Goal: Contribute content: Contribute content

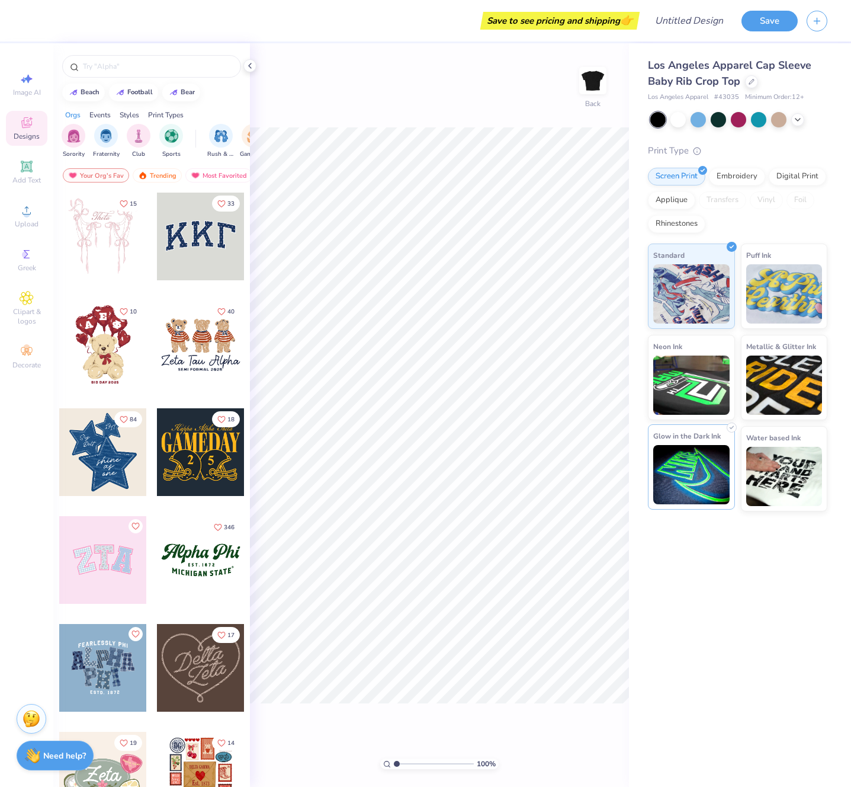
click at [677, 473] on img at bounding box center [691, 474] width 76 height 59
click at [191, 438] on div at bounding box center [201, 452] width 88 height 88
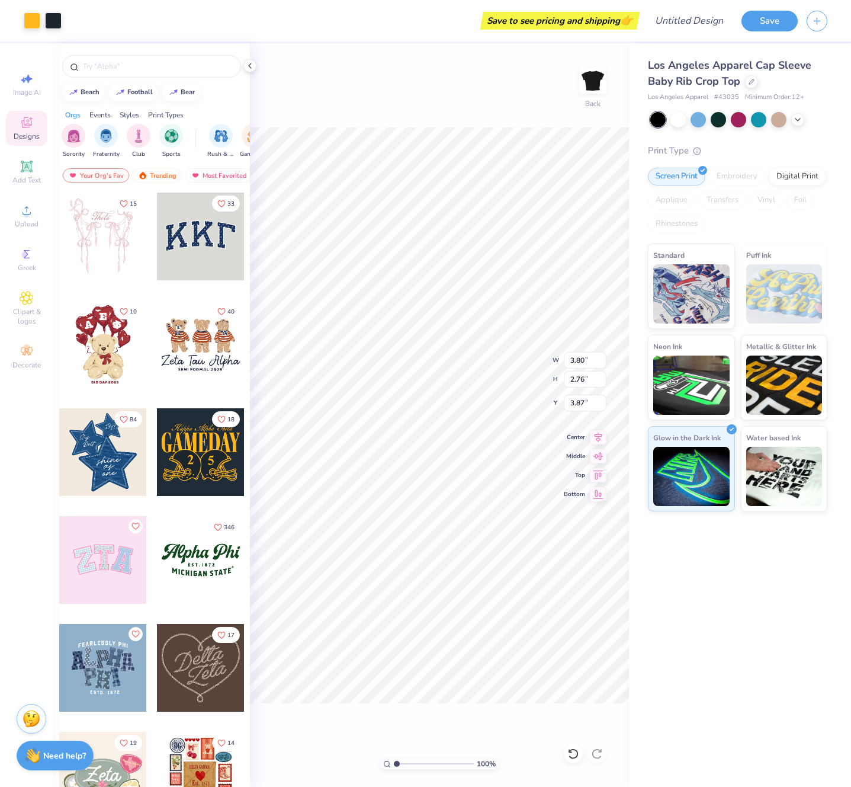
type input "3.87"
type input "3.89"
type input "2.83"
type input "3.80"
type input "5.65"
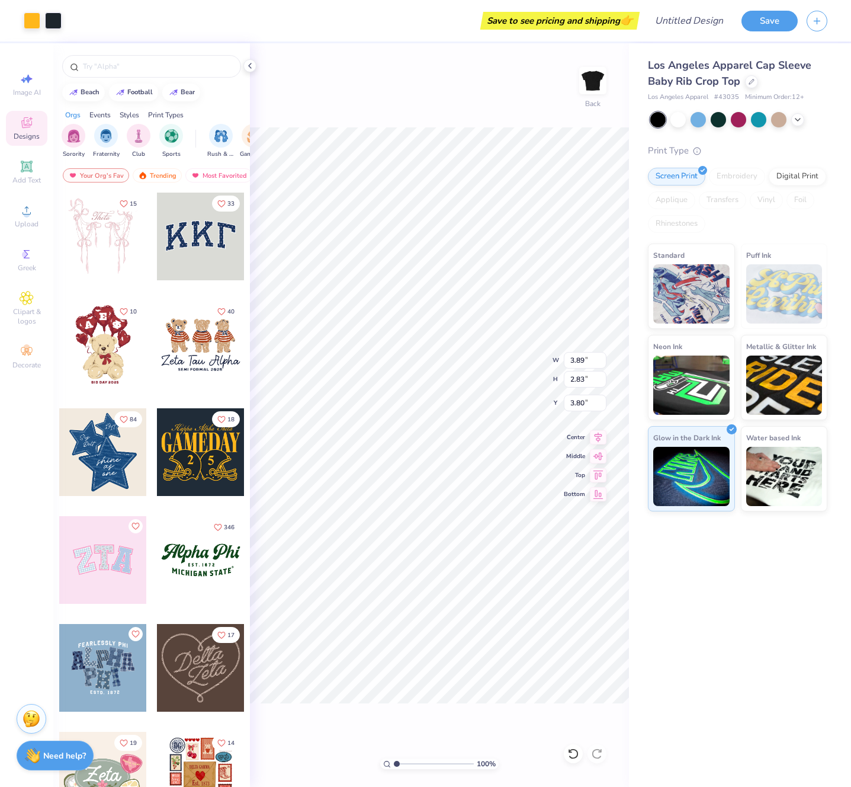
type input "4.11"
type input "6.86"
type input "4.99"
type input "3.83"
click at [31, 177] on span "Add Text" at bounding box center [26, 179] width 28 height 9
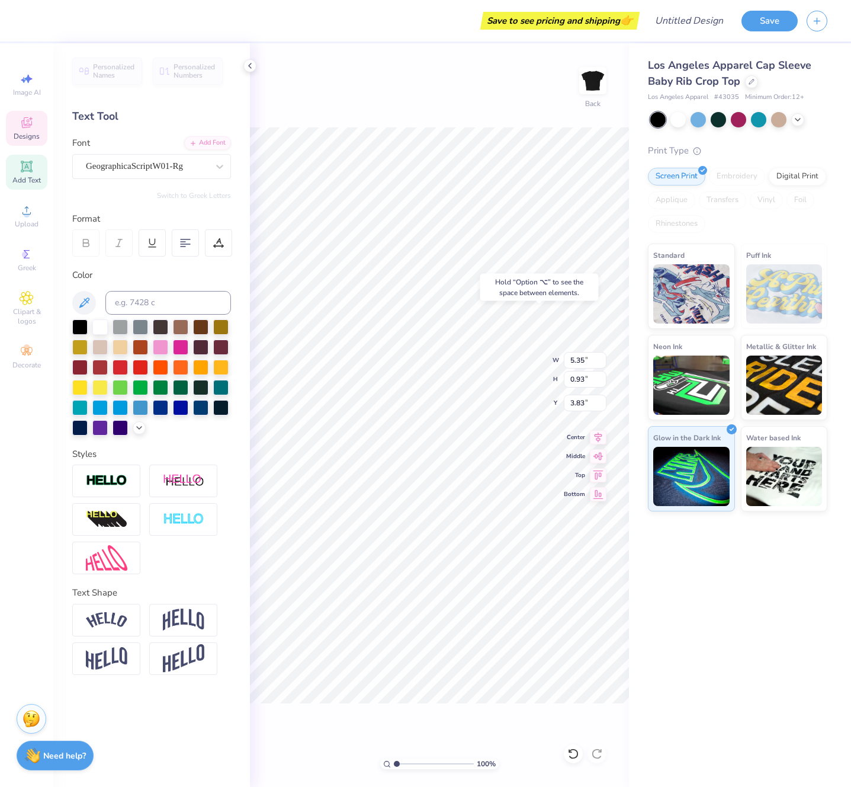
type input "5.35"
type input "0.93"
type input "3.83"
type textarea "Alpha Theta"
type textarea "A"
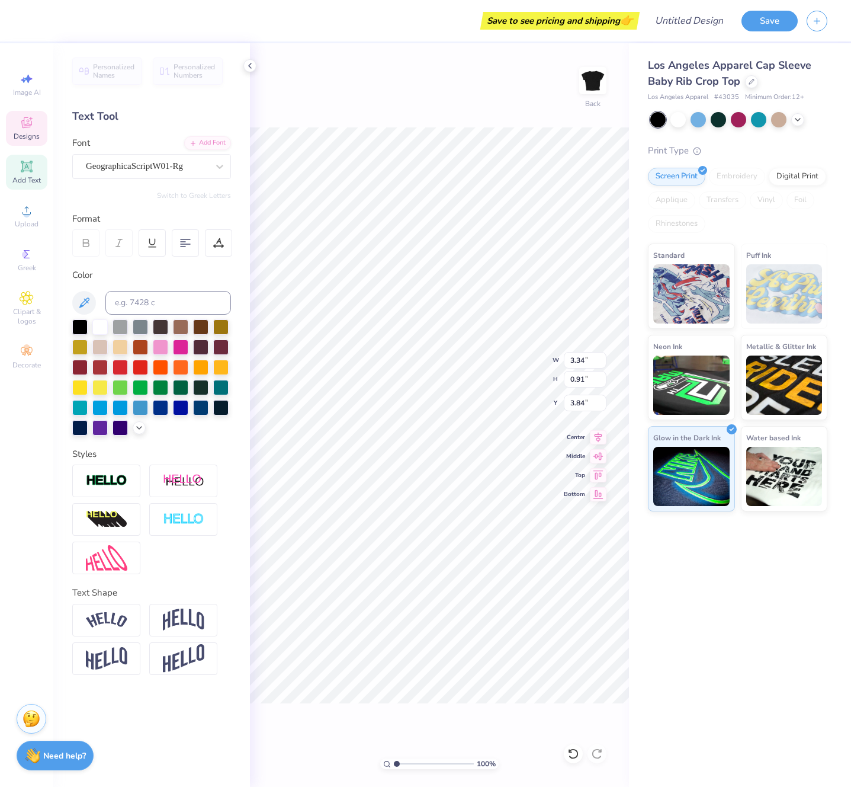
scroll to position [0, 1]
type textarea "Khyiah T [PERSON_NAME] International"
type input "4.03"
type input "1.17"
type input "6.17"
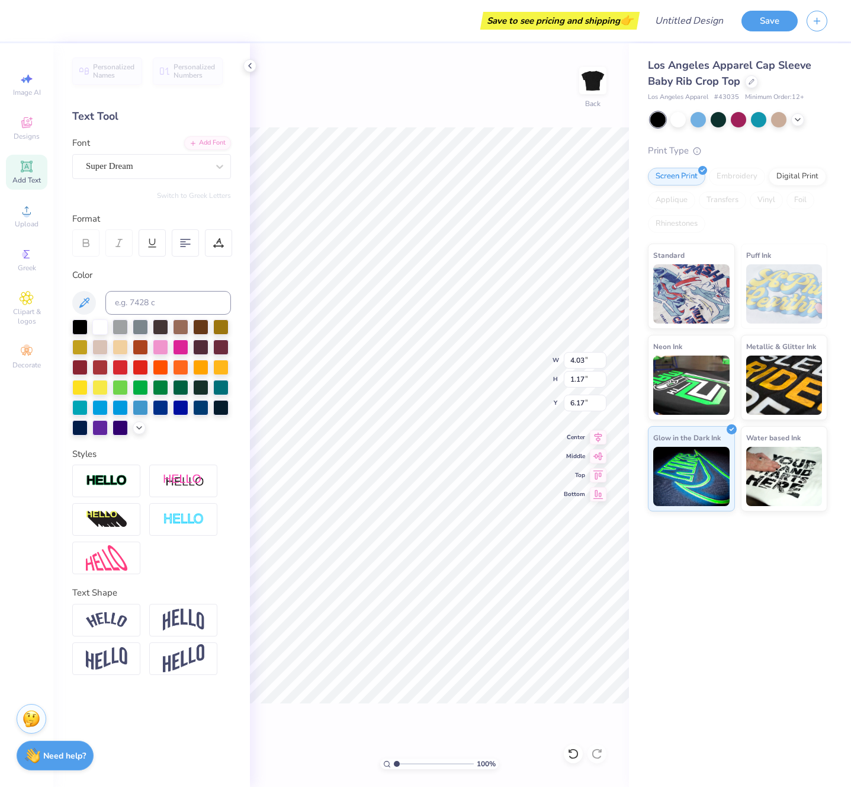
type textarea "T"
type textarea "Foundation"
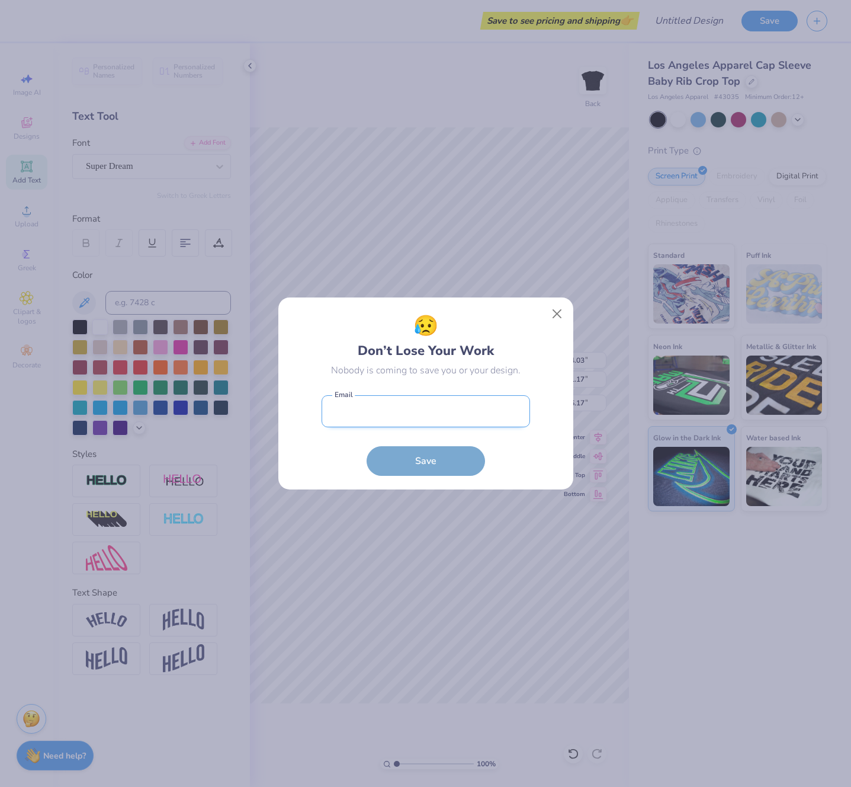
click at [471, 417] on input "email" at bounding box center [426, 411] width 209 height 33
click at [435, 408] on input "email" at bounding box center [426, 411] width 209 height 33
type input "6.97"
type input "0.97"
type input "6.26"
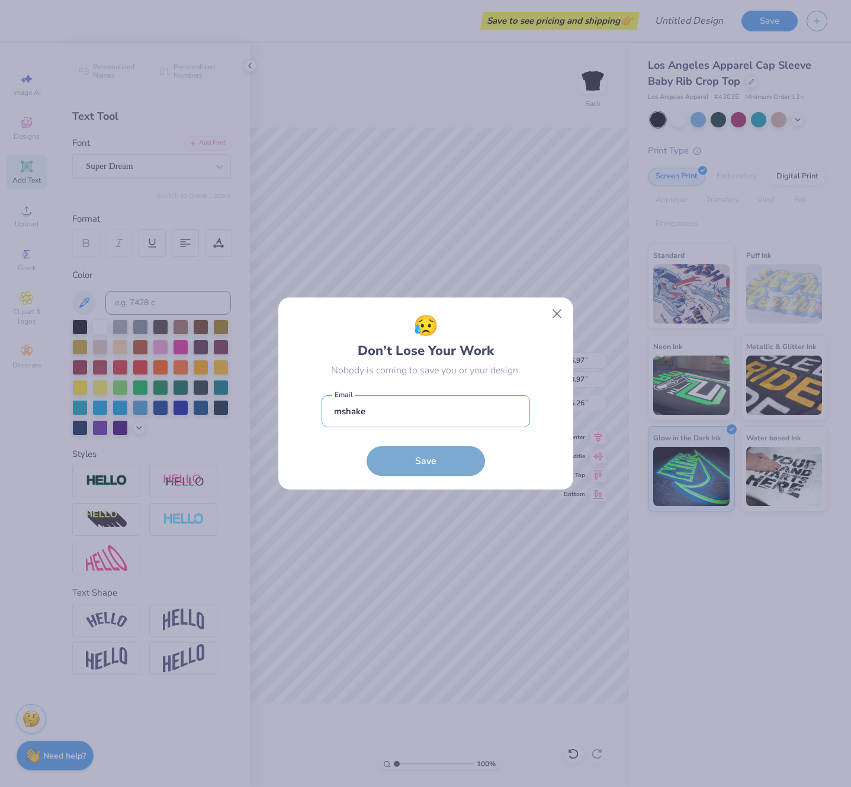
type input "[EMAIL_ADDRESS][DOMAIN_NAME]"
click at [441, 460] on button "Save" at bounding box center [426, 461] width 118 height 30
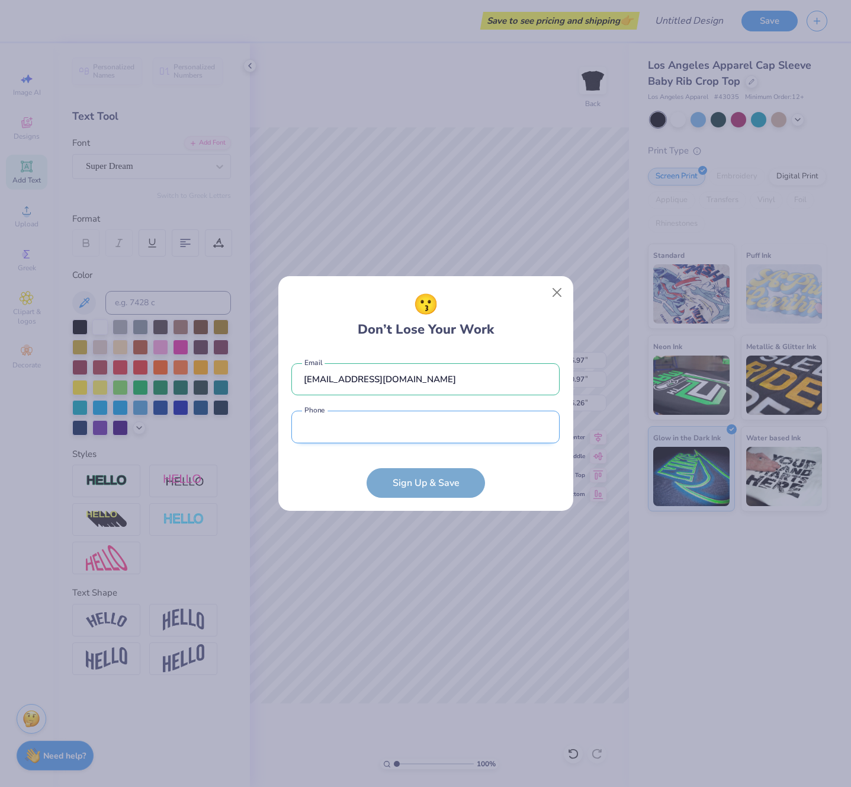
click at [408, 431] on input "tel" at bounding box center [425, 427] width 268 height 33
type input "[PHONE_NUMBER]"
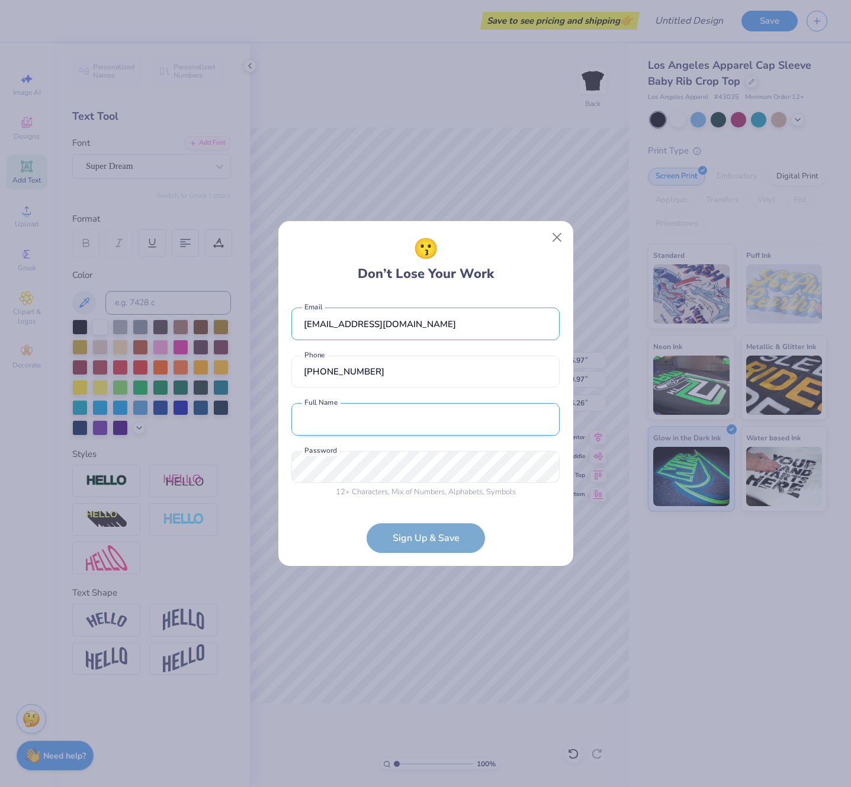
click at [369, 411] on input "text" at bounding box center [425, 419] width 268 height 33
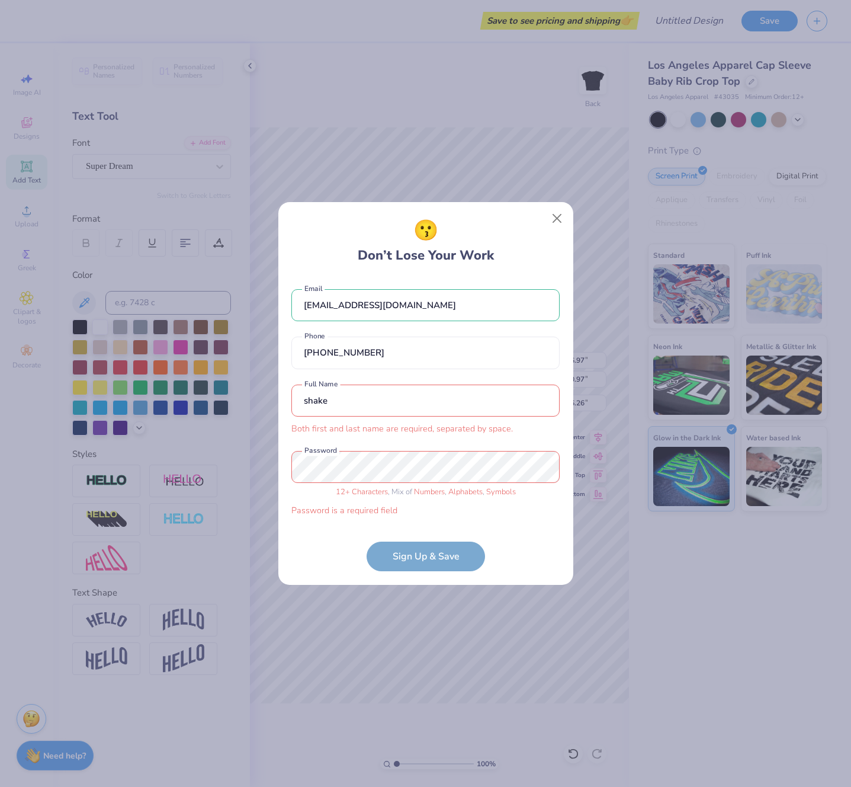
click at [377, 418] on div "shake Both first and last name are required, separated by space. Full Name" at bounding box center [425, 409] width 268 height 51
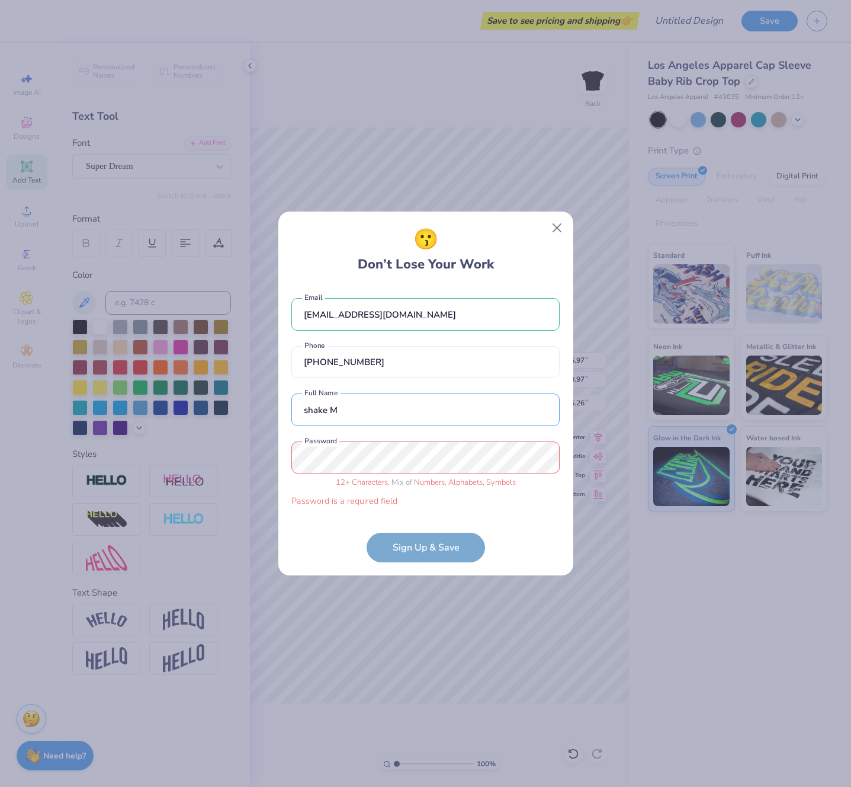
type input "shake M"
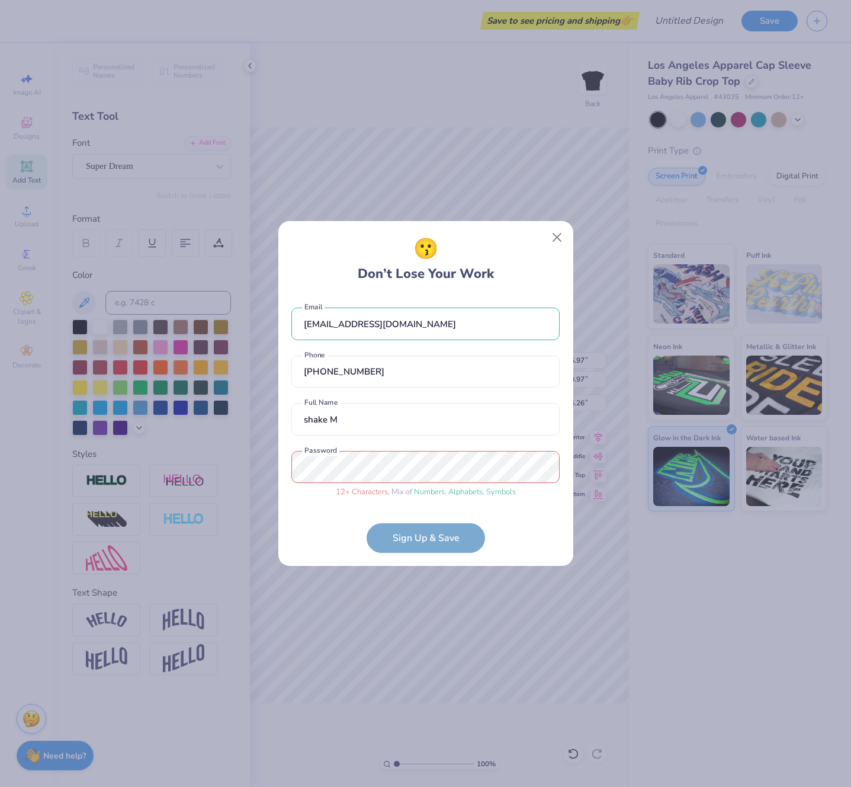
click at [403, 535] on form "[EMAIL_ADDRESS][DOMAIN_NAME] Email [PHONE_NUMBER] Phone shake M Full Name 12 + …" at bounding box center [425, 424] width 268 height 257
click at [399, 534] on form "[EMAIL_ADDRESS][DOMAIN_NAME] Email [PHONE_NUMBER] Phone shake M Full Name 12 + …" at bounding box center [425, 424] width 268 height 257
click at [376, 490] on span "12 + Characters" at bounding box center [362, 491] width 52 height 11
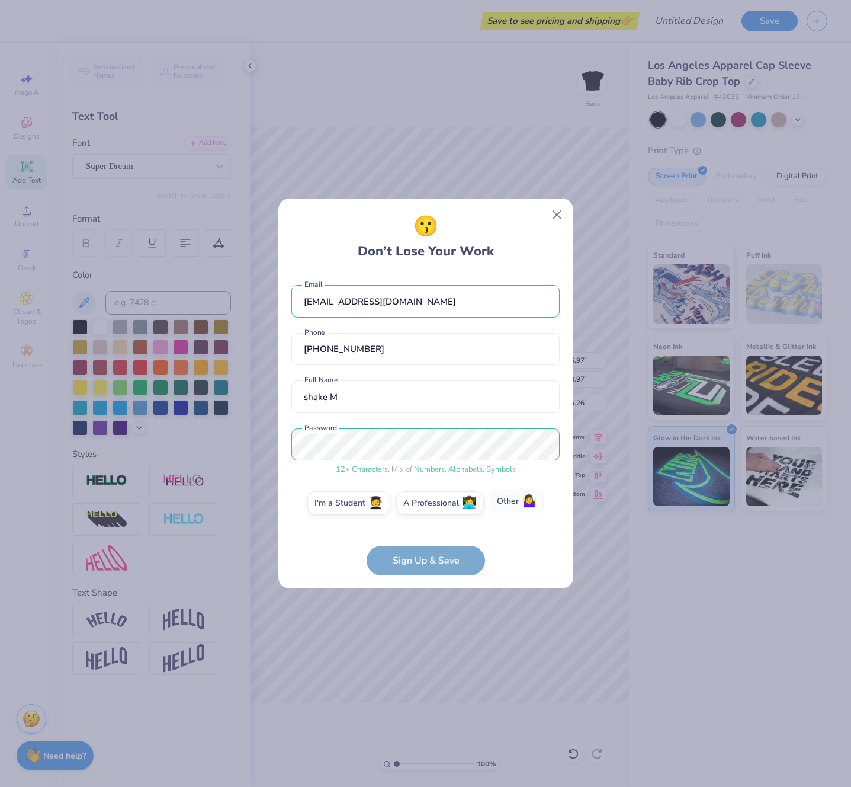
click at [504, 505] on label "Other 🤷‍♀️" at bounding box center [517, 501] width 54 height 24
click at [429, 505] on input "Other 🤷‍♀️" at bounding box center [426, 506] width 8 height 8
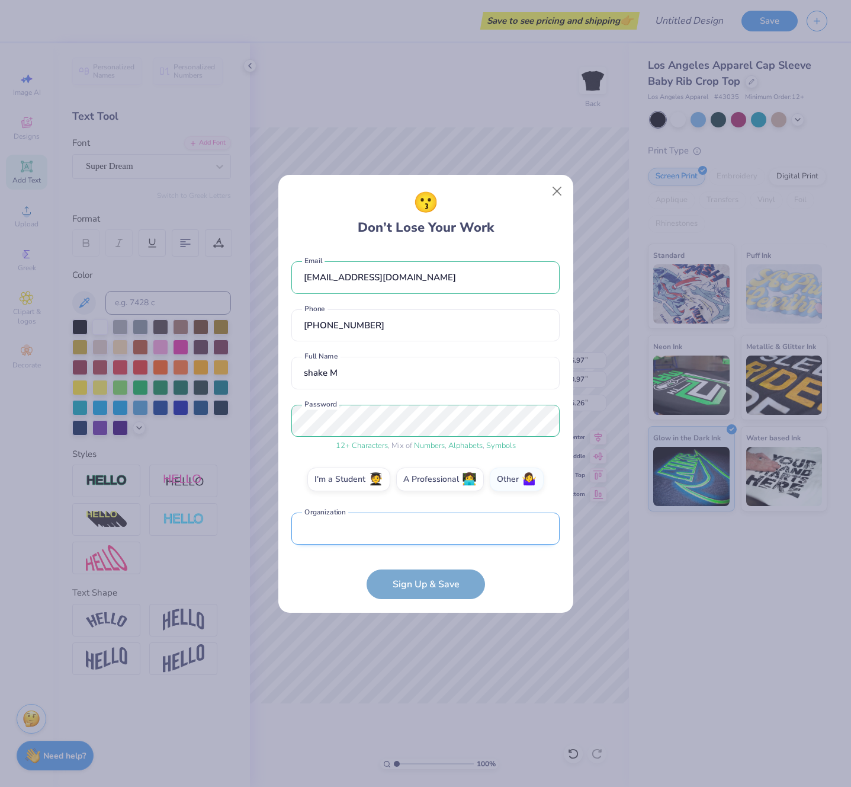
click at [495, 533] on input "text" at bounding box center [425, 528] width 268 height 33
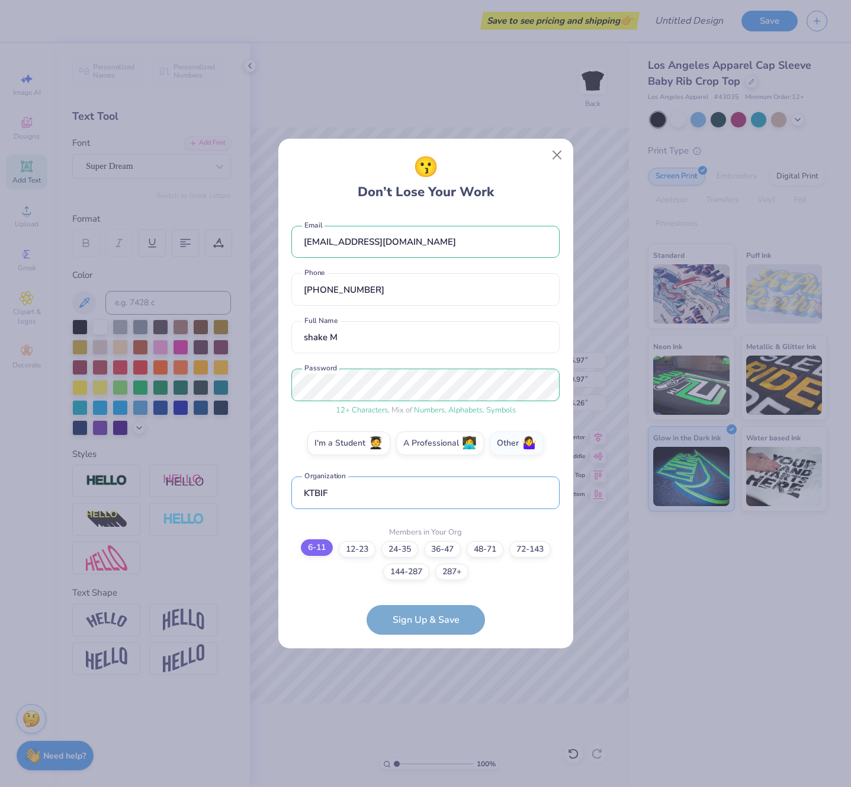
type input "KTBIF"
click at [325, 550] on label "6-11" at bounding box center [317, 549] width 32 height 17
click at [422, 557] on input "6-11" at bounding box center [426, 561] width 8 height 8
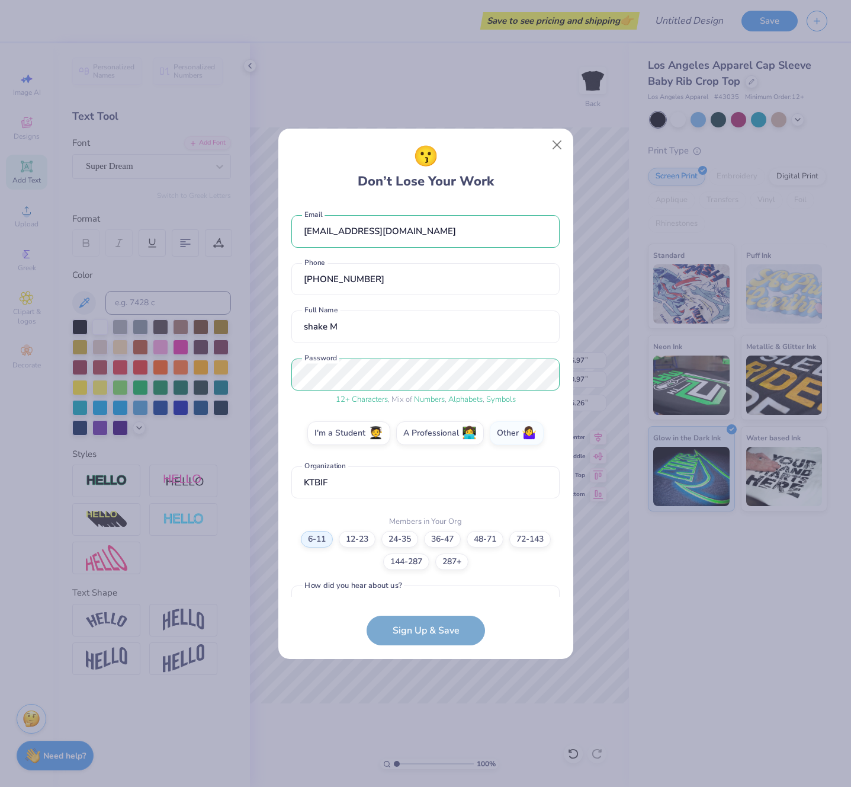
scroll to position [26, 0]
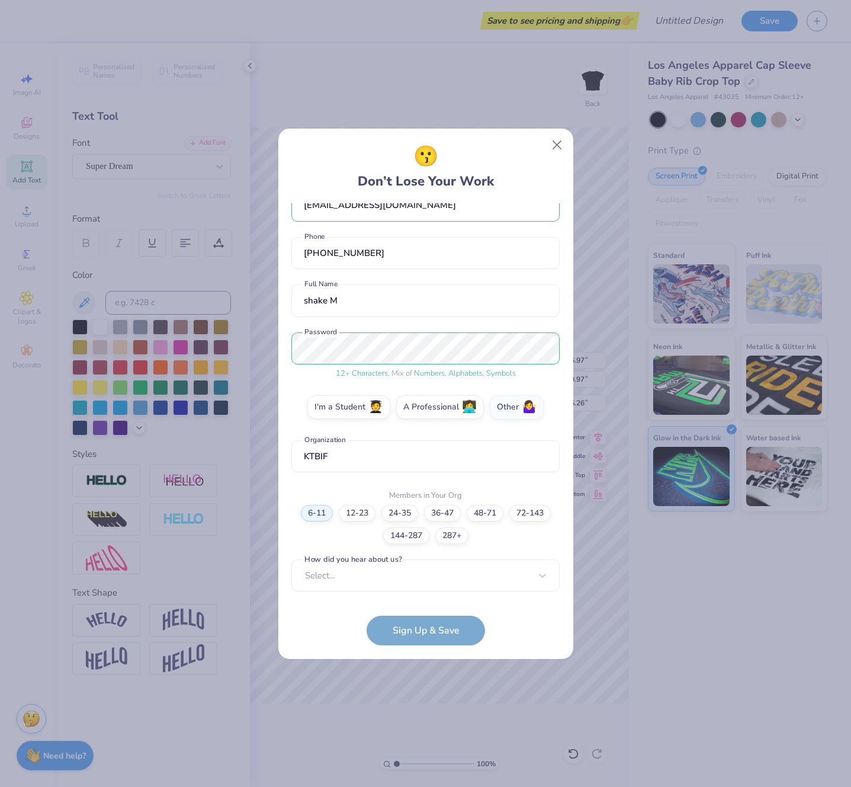
click at [425, 631] on form "[EMAIL_ADDRESS][DOMAIN_NAME] Email [PHONE_NUMBER] Phone shake M Full Name 12 + …" at bounding box center [425, 424] width 268 height 442
